Goal: Check status: Check status

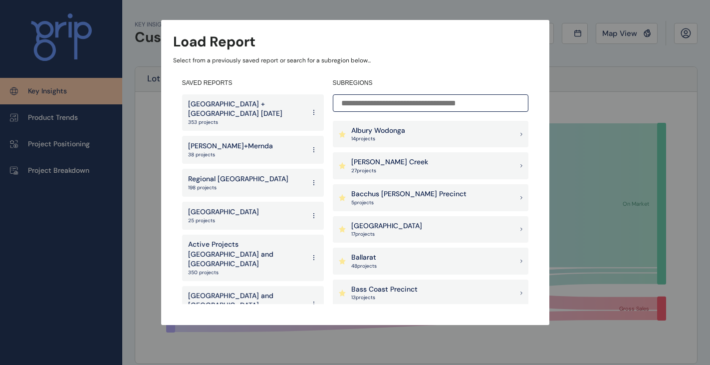
click at [560, 93] on div "Load Report Select from a previously saved report or search for a subregion bel…" at bounding box center [355, 152] width 710 height 305
click at [518, 42] on div "Load Report" at bounding box center [355, 41] width 364 height 19
click at [390, 129] on p "Albury Wodonga" at bounding box center [378, 131] width 54 height 10
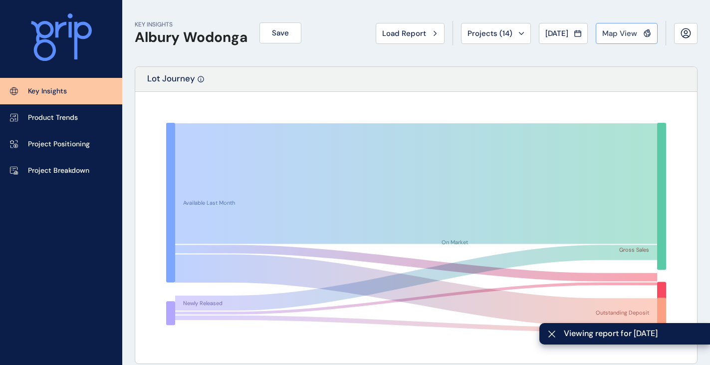
click at [616, 35] on span "Map View" at bounding box center [619, 33] width 35 height 10
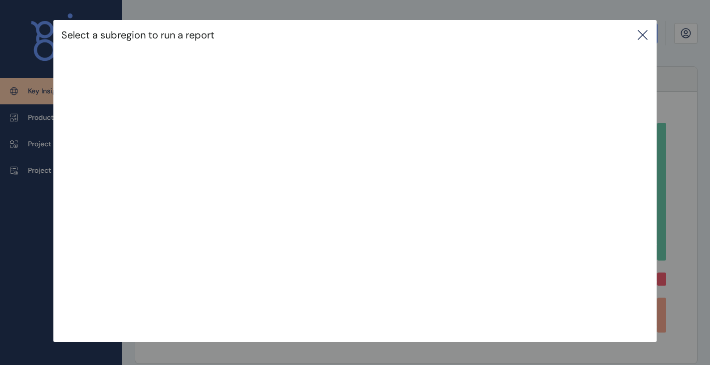
click at [648, 39] on icon at bounding box center [642, 35] width 12 height 12
